Goal: Transaction & Acquisition: Purchase product/service

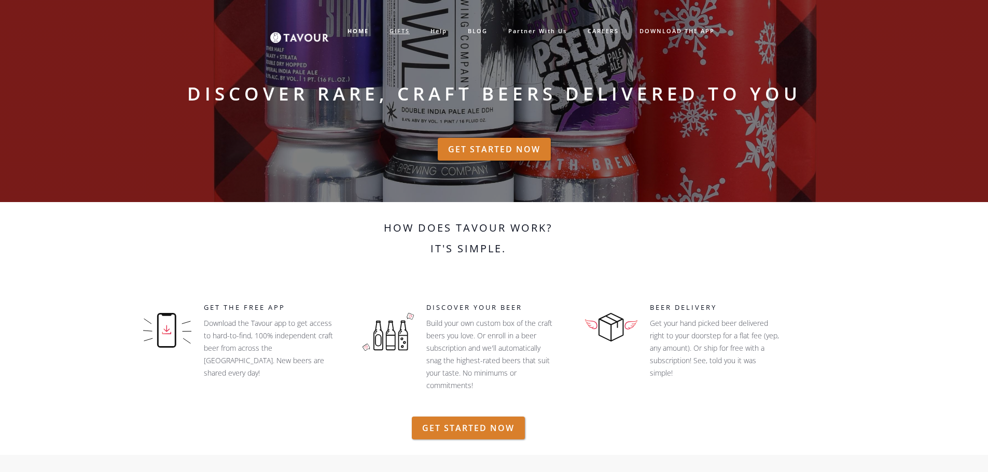
click at [387, 27] on link "GIFTS" at bounding box center [399, 31] width 41 height 17
click at [395, 27] on link "GIFTS" at bounding box center [399, 31] width 41 height 17
click at [399, 32] on link "GIFTS" at bounding box center [399, 31] width 41 height 17
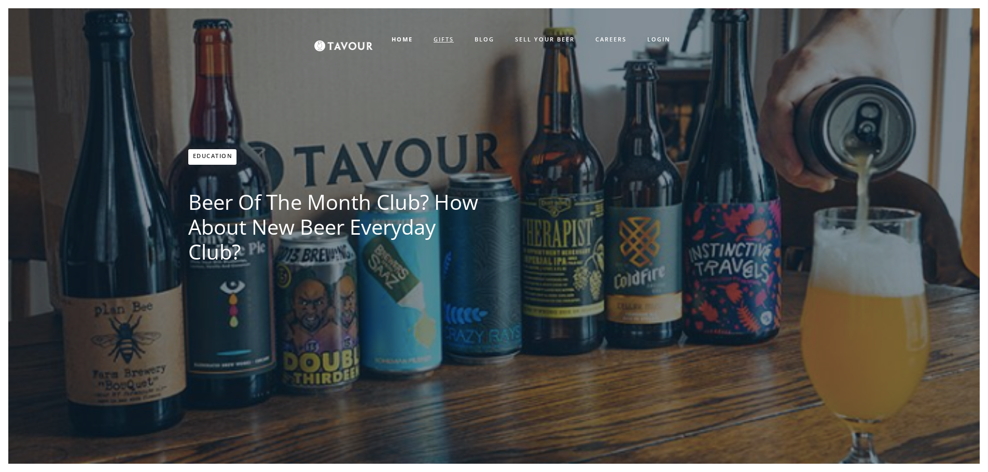
click at [445, 42] on link "GIFTS" at bounding box center [443, 39] width 41 height 17
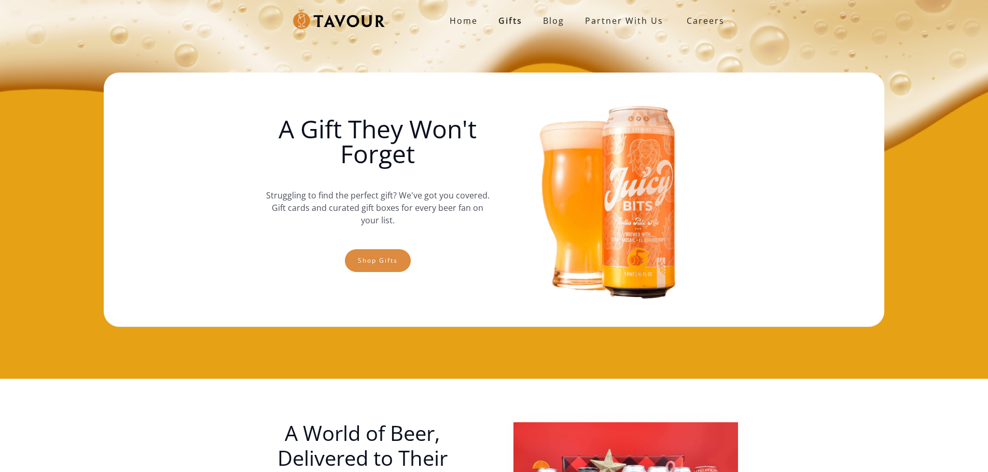
click at [368, 261] on link "Shop gifts" at bounding box center [378, 260] width 66 height 23
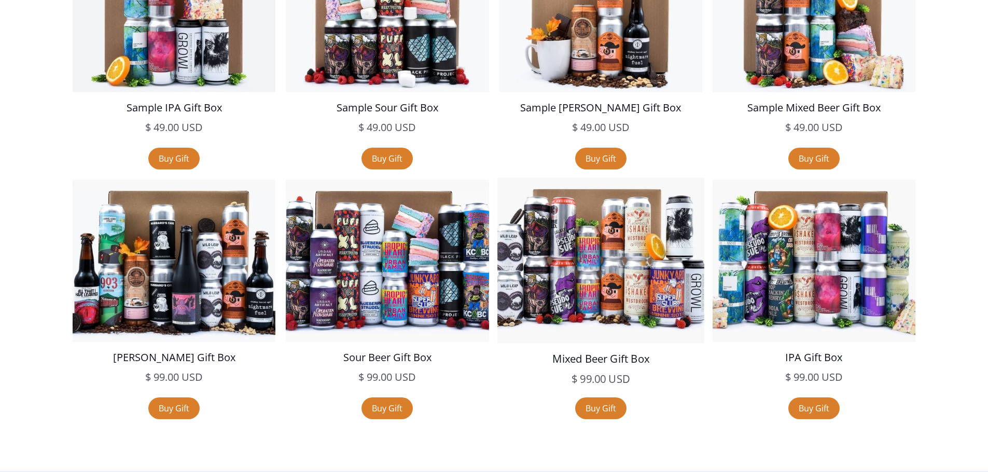
scroll to position [1970, 0]
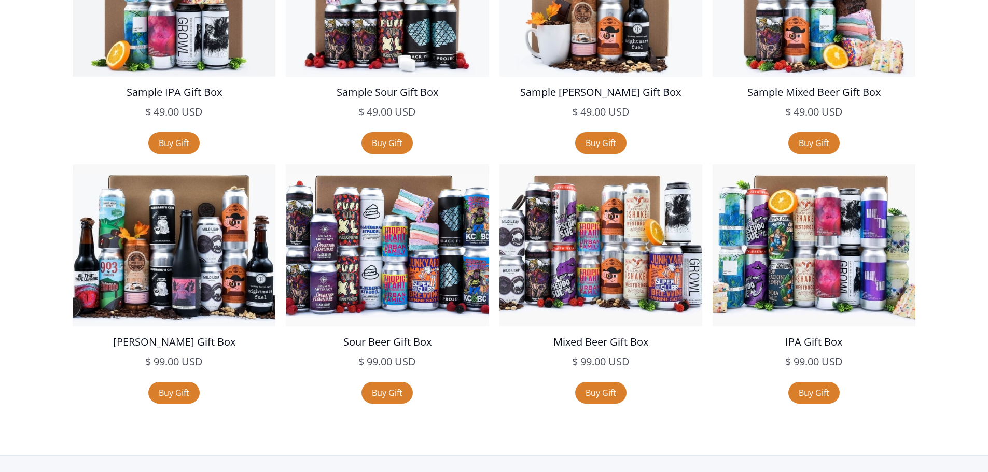
drag, startPoint x: 832, startPoint y: 348, endPoint x: 724, endPoint y: 415, distance: 126.6
click at [724, 415] on section "Gift a Pre-Curated Box of Beer You choose the gift box for them. We'll then cur…" at bounding box center [494, 122] width 988 height 667
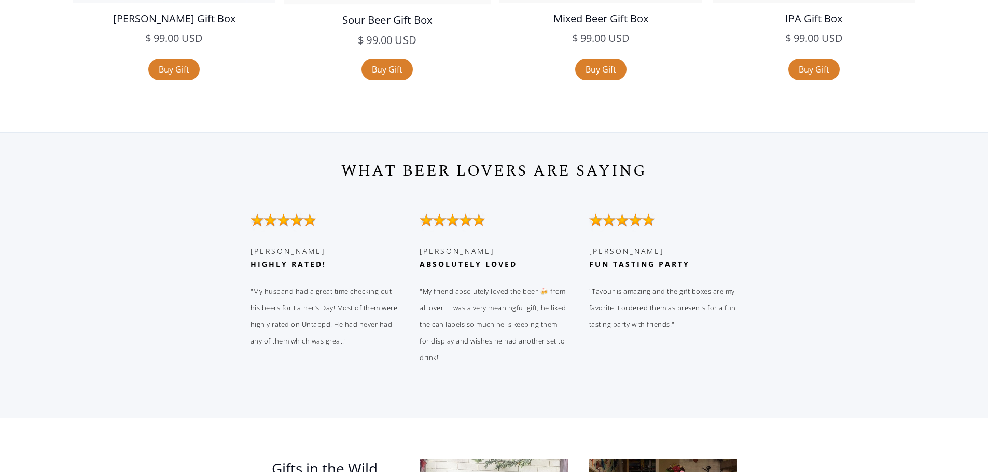
scroll to position [2230, 0]
